Goal: Task Accomplishment & Management: Manage account settings

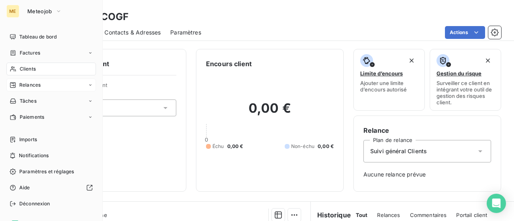
click at [20, 84] on span "Relances" at bounding box center [29, 85] width 21 height 7
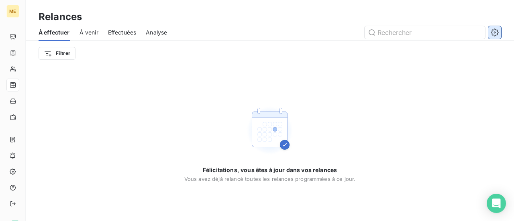
click at [496, 34] on icon "button" at bounding box center [495, 33] width 8 height 8
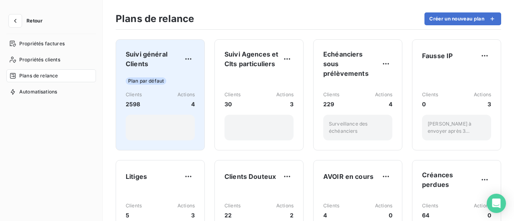
click at [174, 78] on div "Plan par défaut" at bounding box center [160, 81] width 69 height 7
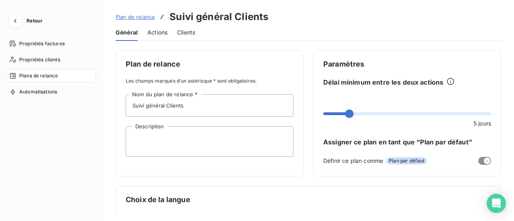
click at [154, 32] on span "Actions" at bounding box center [157, 33] width 20 height 8
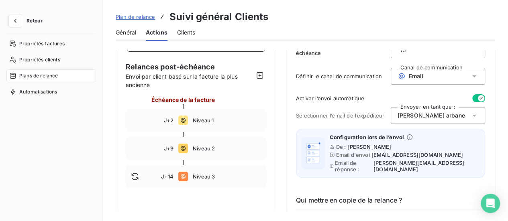
scroll to position [80, 0]
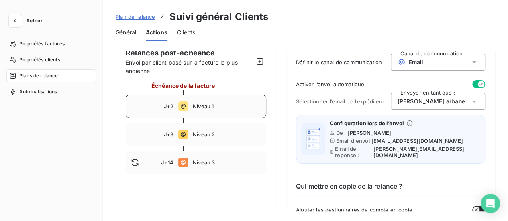
click at [232, 105] on span "Niveau 1" at bounding box center [227, 106] width 68 height 6
type input "2"
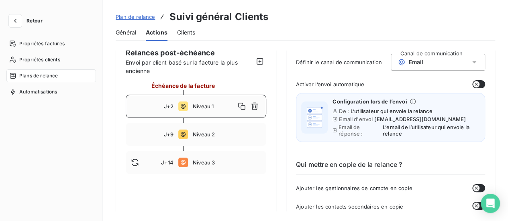
click at [481, 85] on button "button" at bounding box center [479, 84] width 13 height 8
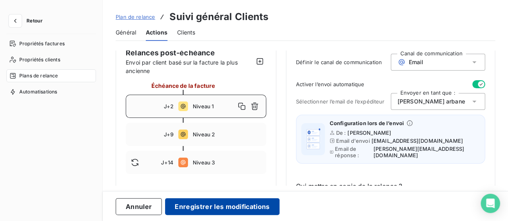
click at [211, 207] on button "Enregistrer les modifications" at bounding box center [222, 207] width 114 height 17
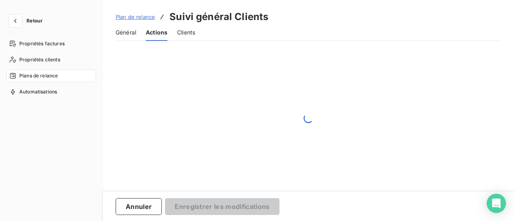
scroll to position [78, 0]
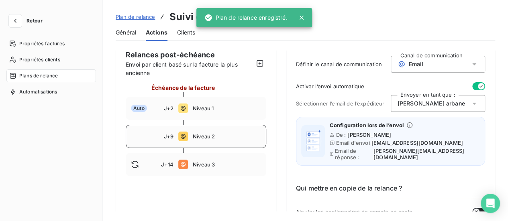
click at [231, 136] on span "Niveau 2" at bounding box center [227, 136] width 68 height 6
type input "9"
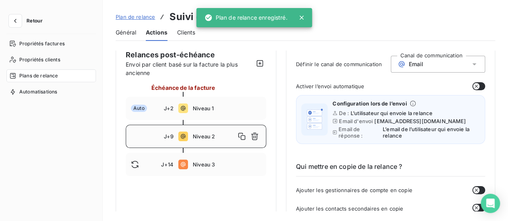
click at [479, 84] on button "button" at bounding box center [479, 86] width 13 height 8
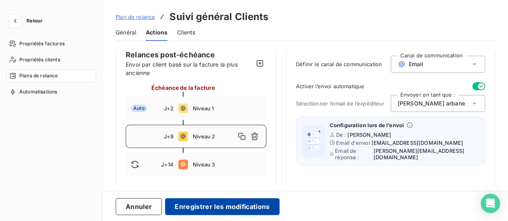
click at [227, 210] on button "Enregistrer les modifications" at bounding box center [222, 207] width 114 height 17
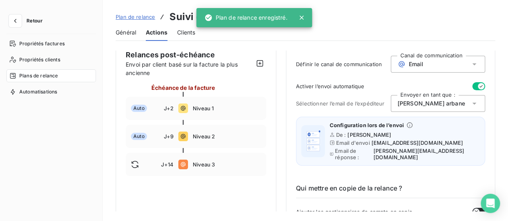
click at [139, 17] on span "Plan de relance" at bounding box center [135, 17] width 39 height 6
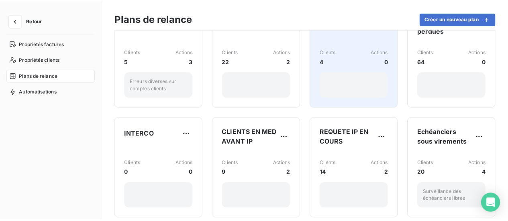
scroll to position [161, 0]
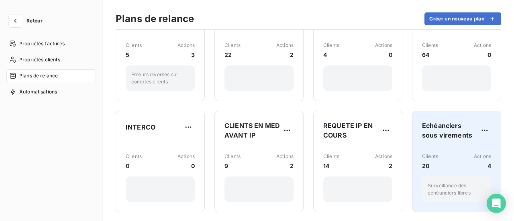
click at [456, 149] on div "Clients 20 Actions 4 Surveillance des échéanciers libres" at bounding box center [456, 175] width 69 height 56
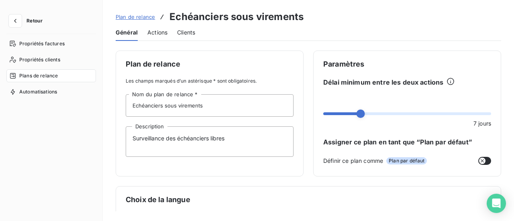
click at [159, 37] on div "Actions" at bounding box center [157, 32] width 20 height 17
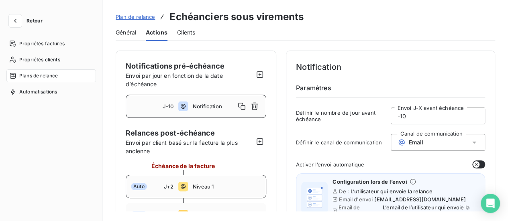
click at [223, 188] on span "Niveau 1" at bounding box center [227, 187] width 68 height 6
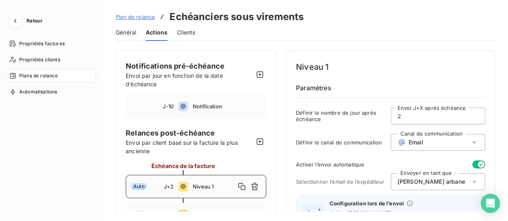
scroll to position [40, 0]
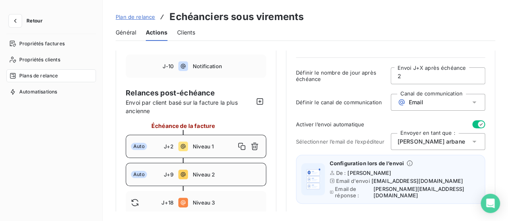
click at [229, 171] on div "Auto J+9 Niveau 2" at bounding box center [196, 174] width 141 height 23
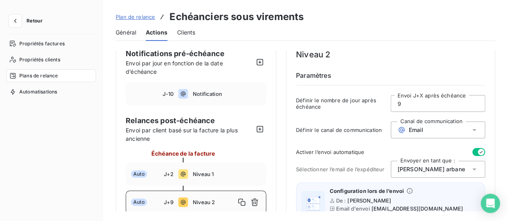
scroll to position [0, 0]
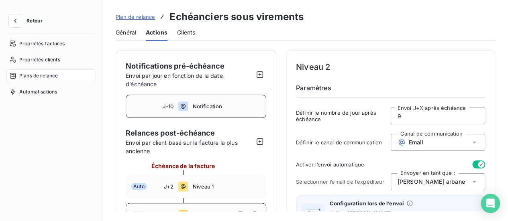
click at [248, 111] on div "J-10 Notification" at bounding box center [196, 106] width 141 height 23
type input "-10"
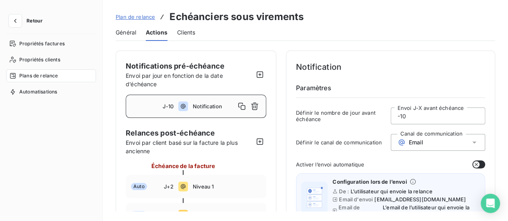
click at [480, 165] on button "button" at bounding box center [479, 165] width 13 height 8
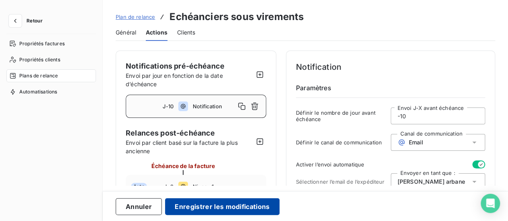
click at [251, 208] on button "Enregistrer les modifications" at bounding box center [222, 207] width 114 height 17
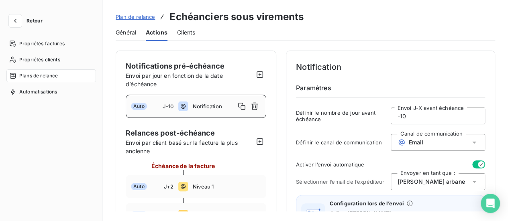
click at [39, 20] on span "Retour" at bounding box center [35, 20] width 16 height 5
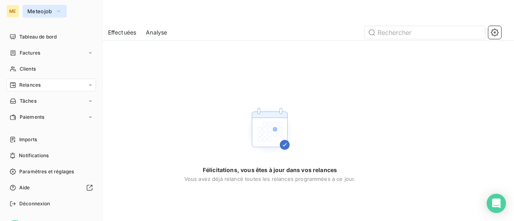
click at [41, 13] on span "Meteojob" at bounding box center [39, 11] width 25 height 6
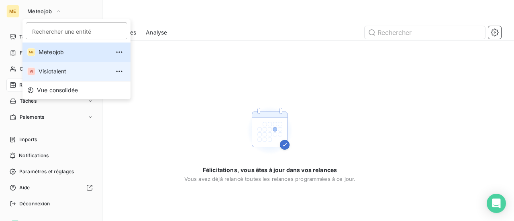
click at [50, 72] on span "Visiotalent" at bounding box center [74, 72] width 71 height 8
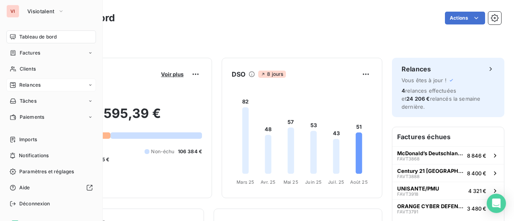
click at [28, 86] on span "Relances" at bounding box center [29, 85] width 21 height 7
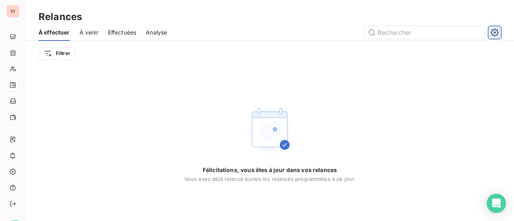
click at [493, 33] on icon "button" at bounding box center [495, 33] width 8 height 8
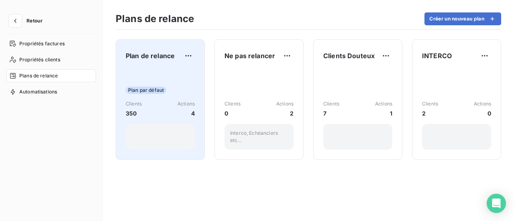
click at [167, 78] on div "Plan par défaut Clients 350 Actions 4" at bounding box center [160, 109] width 69 height 81
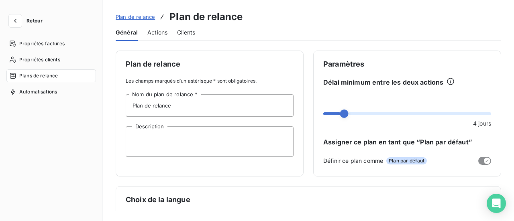
click at [159, 33] on span "Actions" at bounding box center [157, 33] width 20 height 8
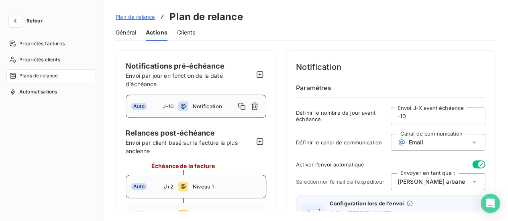
click at [231, 187] on span "Niveau 1" at bounding box center [227, 187] width 68 height 6
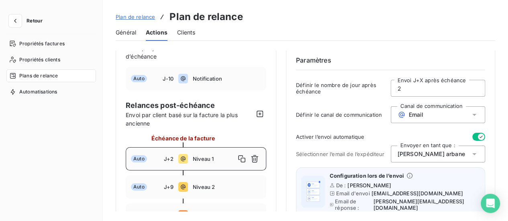
scroll to position [40, 0]
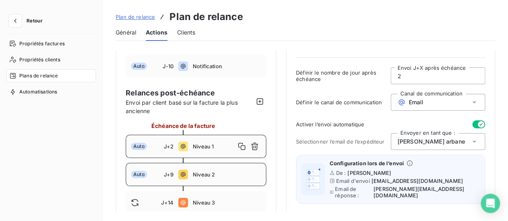
click at [235, 178] on span "Niveau 2" at bounding box center [227, 175] width 68 height 6
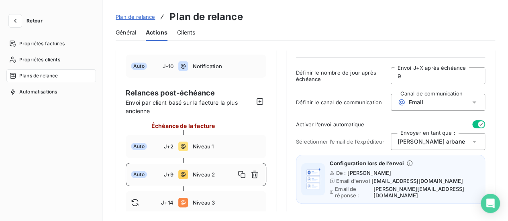
click at [235, 178] on span "Niveau 2" at bounding box center [214, 175] width 43 height 6
click at [231, 146] on span "Niveau 1" at bounding box center [227, 146] width 68 height 6
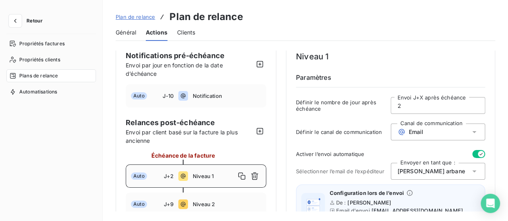
scroll to position [0, 0]
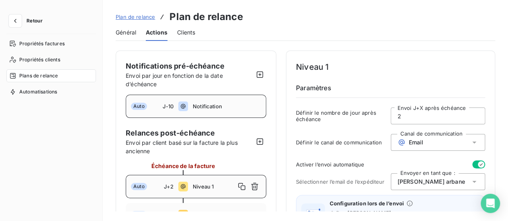
click at [240, 110] on div "Auto J-10 Notification" at bounding box center [196, 106] width 141 height 23
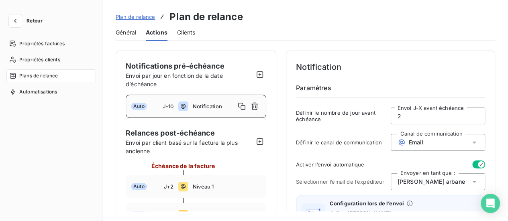
type input "-10"
